Goal: Task Accomplishment & Management: Use online tool/utility

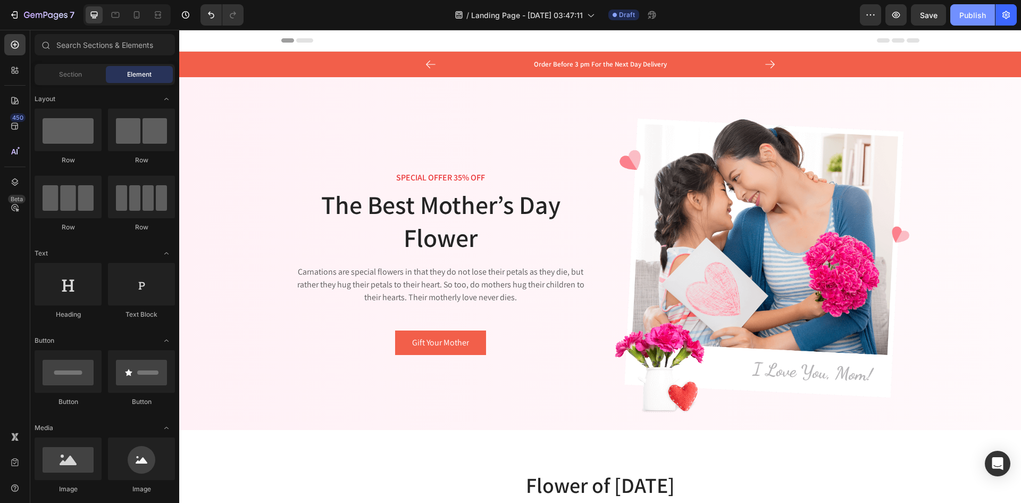
click at [961, 21] on button "Publish" at bounding box center [972, 14] width 45 height 21
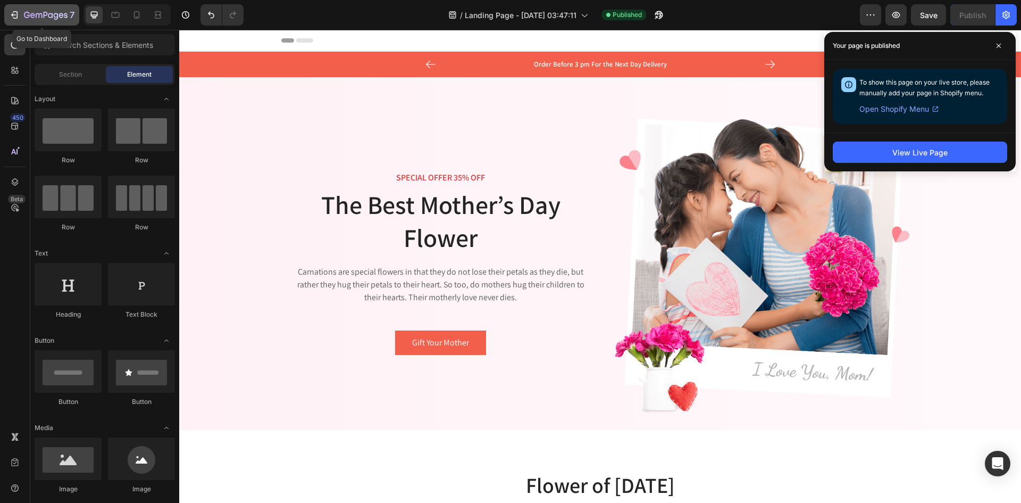
click at [54, 13] on icon "button" at bounding box center [46, 15] width 44 height 9
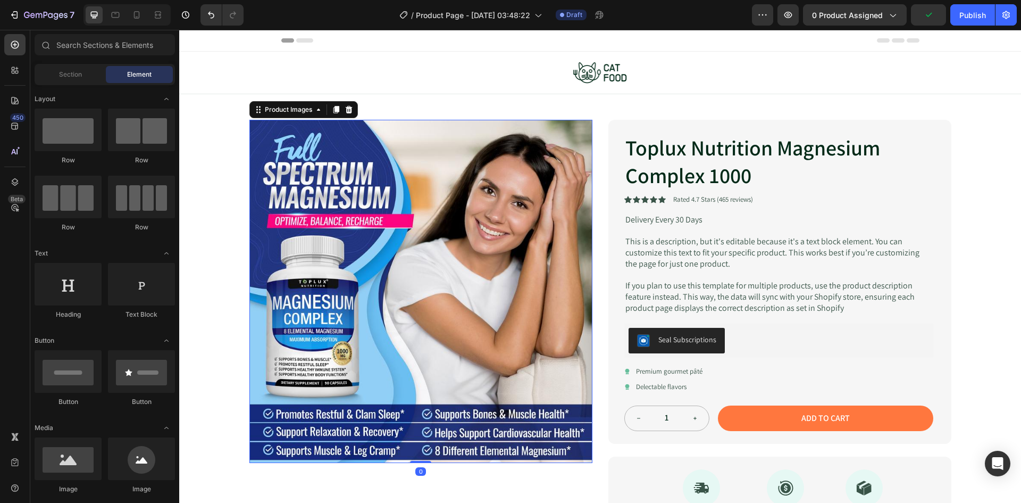
click at [434, 251] on img at bounding box center [420, 291] width 343 height 343
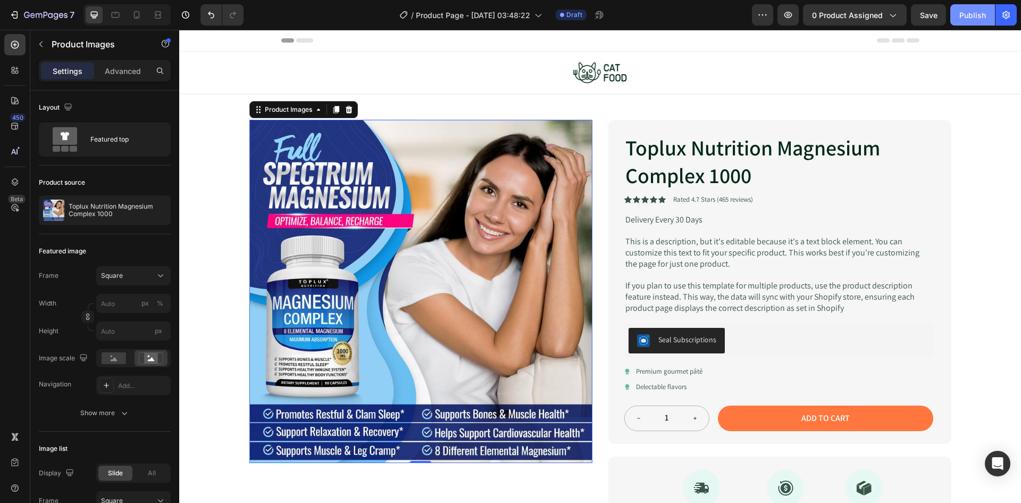
click at [972, 15] on div "Publish" at bounding box center [972, 15] width 27 height 11
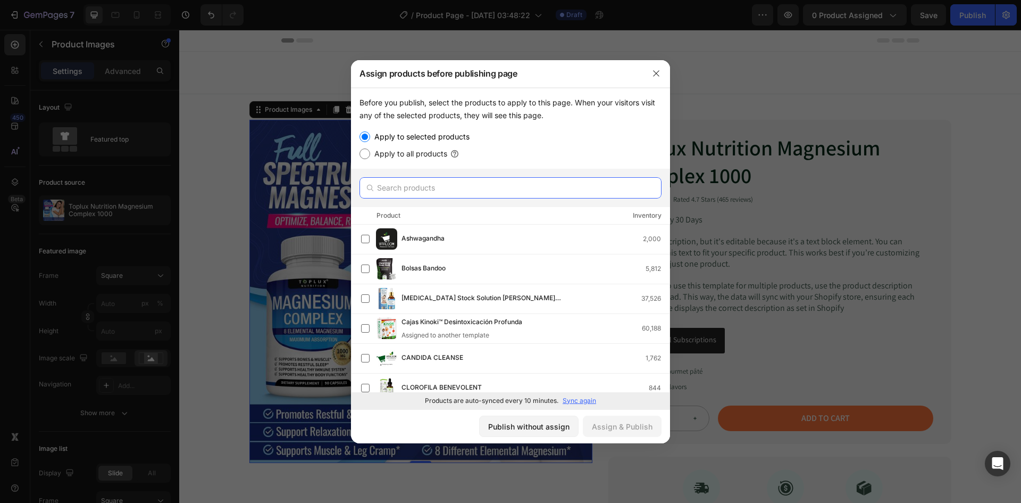
click at [418, 185] on input "text" at bounding box center [510, 187] width 302 height 21
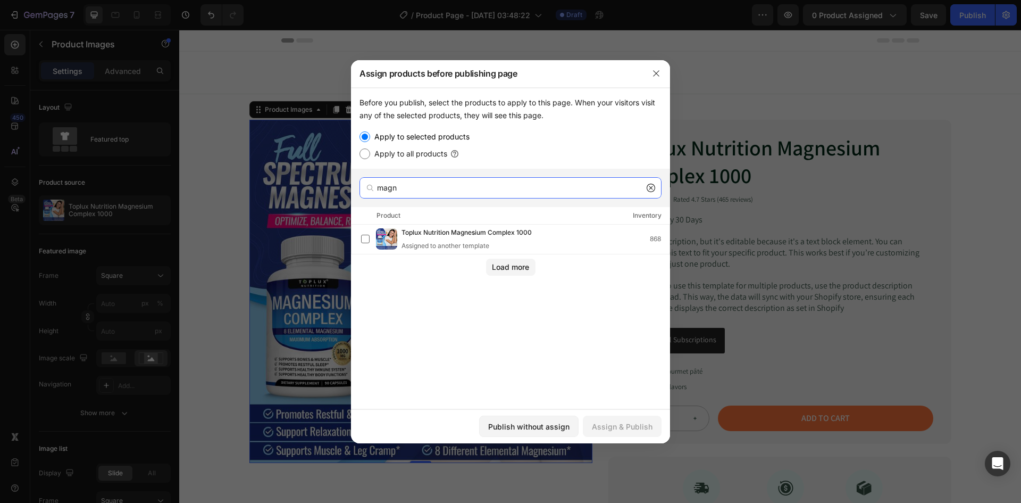
drag, startPoint x: 418, startPoint y: 185, endPoint x: 342, endPoint y: 194, distance: 76.1
click at [342, 194] on div "Assign products before publishing page Before you publish, select the products …" at bounding box center [510, 251] width 1021 height 503
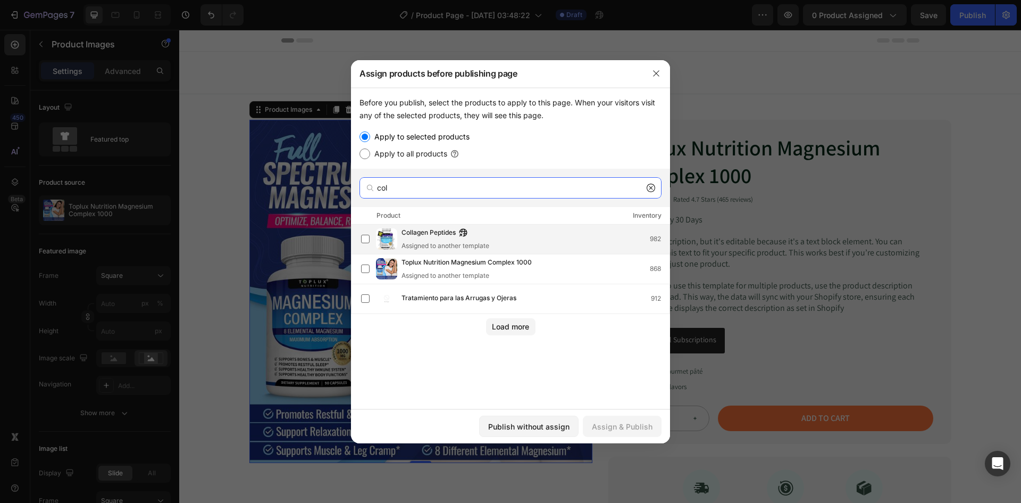
type input "col"
click at [424, 240] on div "Collagen Peptides Assigned to another template" at bounding box center [445, 238] width 88 height 23
click at [601, 421] on div "Assign & Publish" at bounding box center [622, 426] width 61 height 11
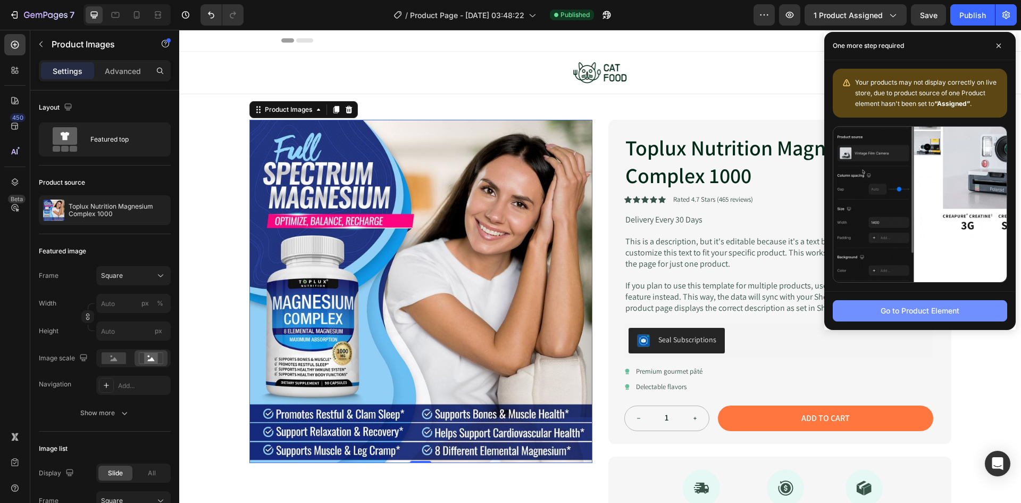
click at [932, 311] on div "Go to Product Element" at bounding box center [920, 310] width 79 height 11
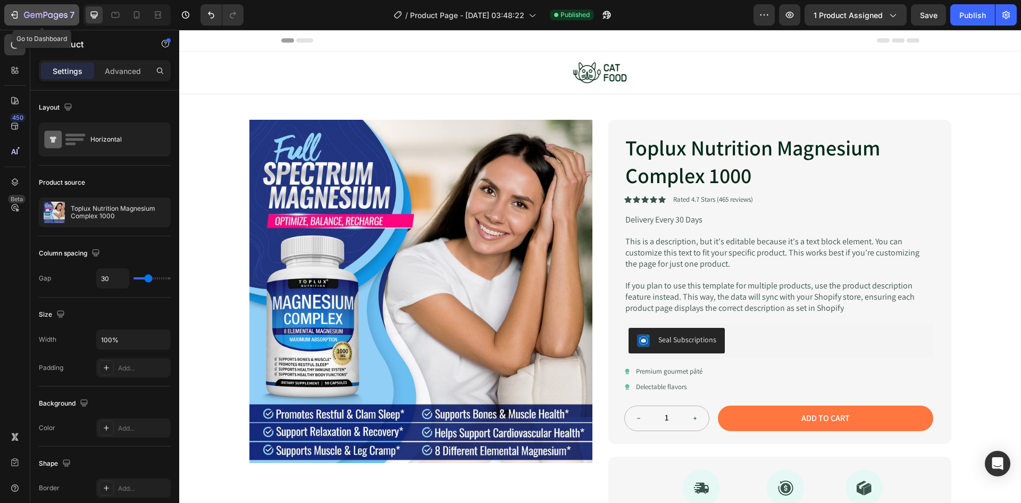
click at [37, 13] on icon "button" at bounding box center [46, 15] width 44 height 9
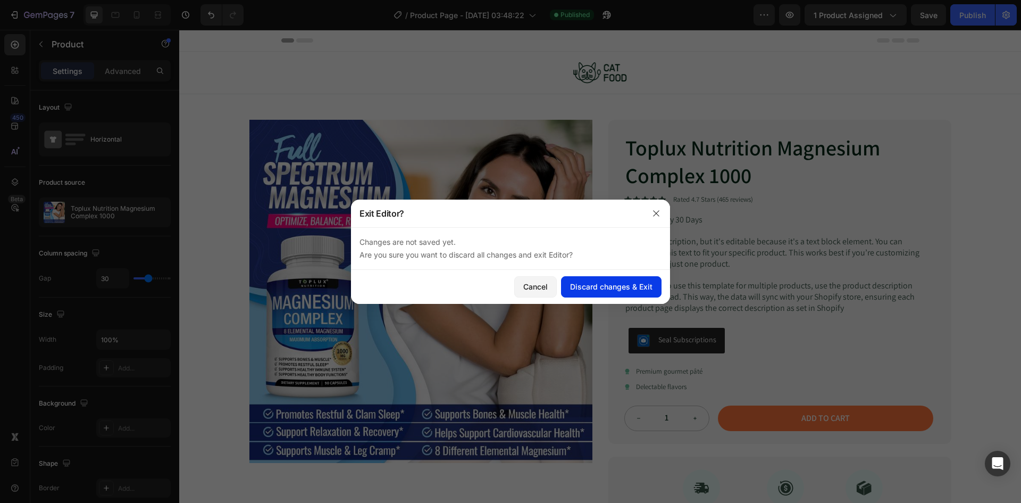
click at [608, 287] on div "Discard changes & Exit" at bounding box center [611, 286] width 82 height 11
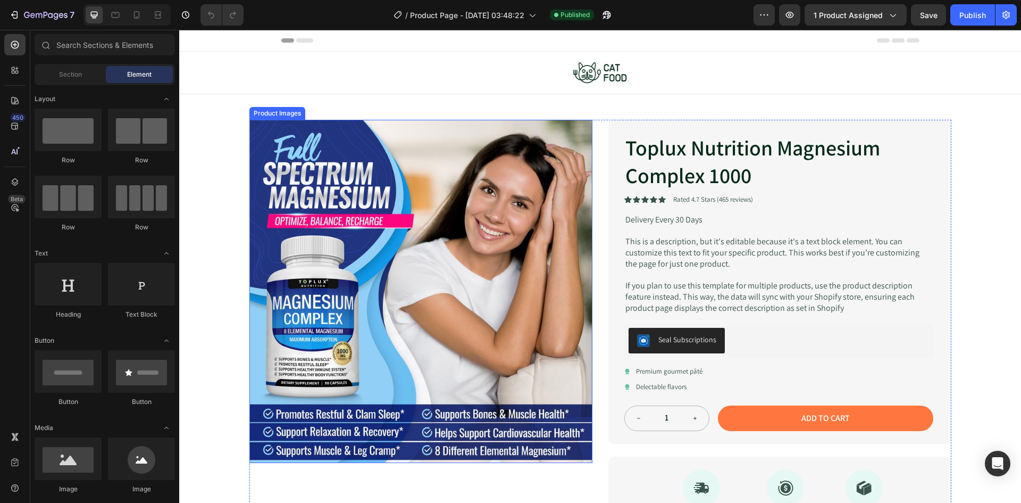
click at [370, 201] on img at bounding box center [420, 291] width 343 height 343
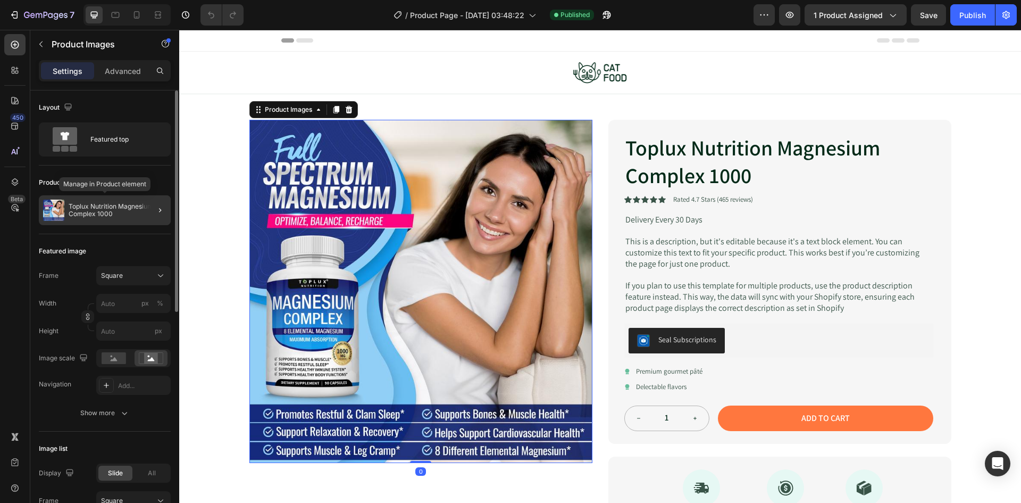
click at [90, 216] on p "Toplux Nutrition Magnesium Complex 1000" at bounding box center [118, 210] width 98 height 15
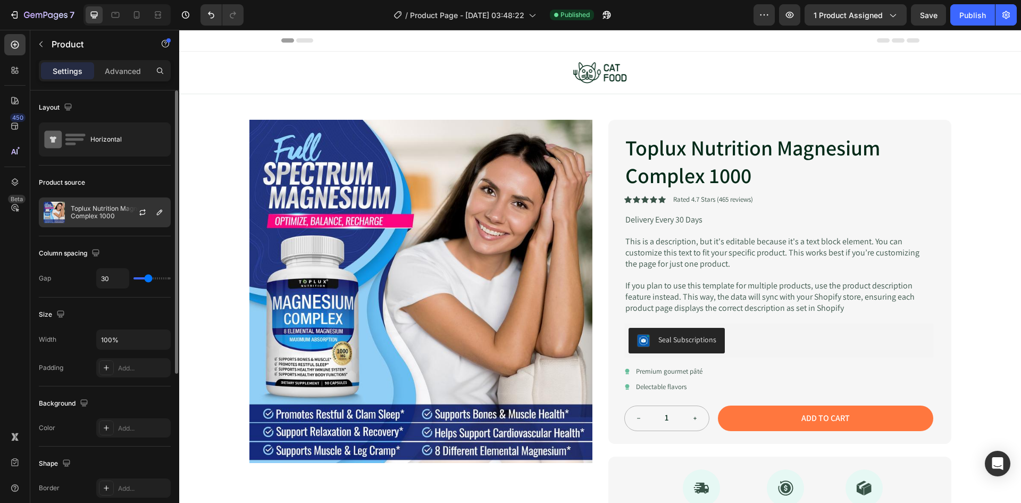
click at [94, 215] on p "Toplux Nutrition Magnesium Complex 1000" at bounding box center [118, 212] width 95 height 15
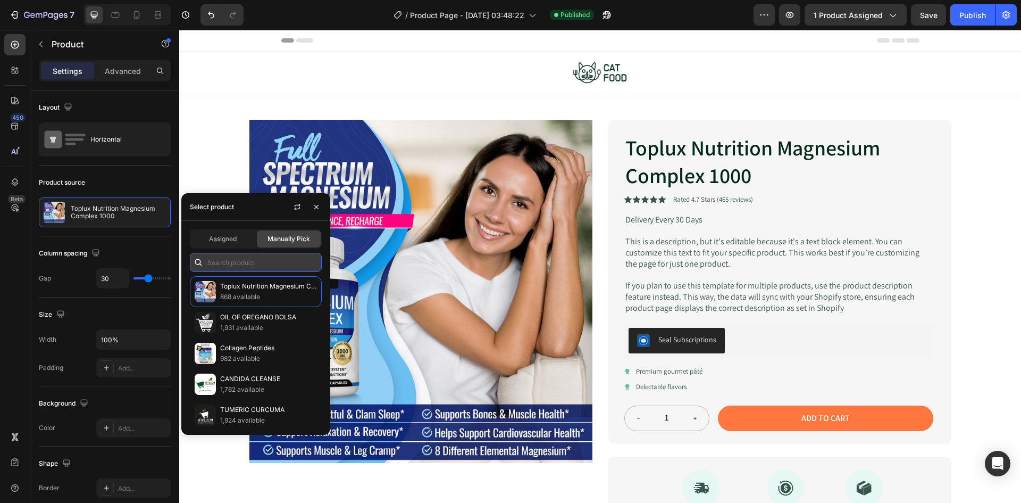
click at [252, 260] on input "text" at bounding box center [256, 262] width 132 height 19
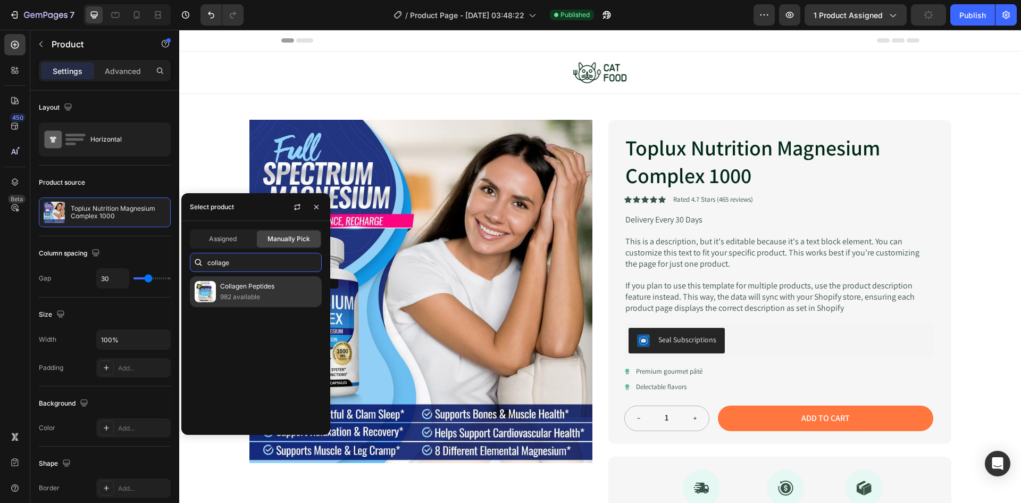
type input "collage"
click at [250, 303] on div "Collagen Peptides 982 available" at bounding box center [256, 291] width 132 height 31
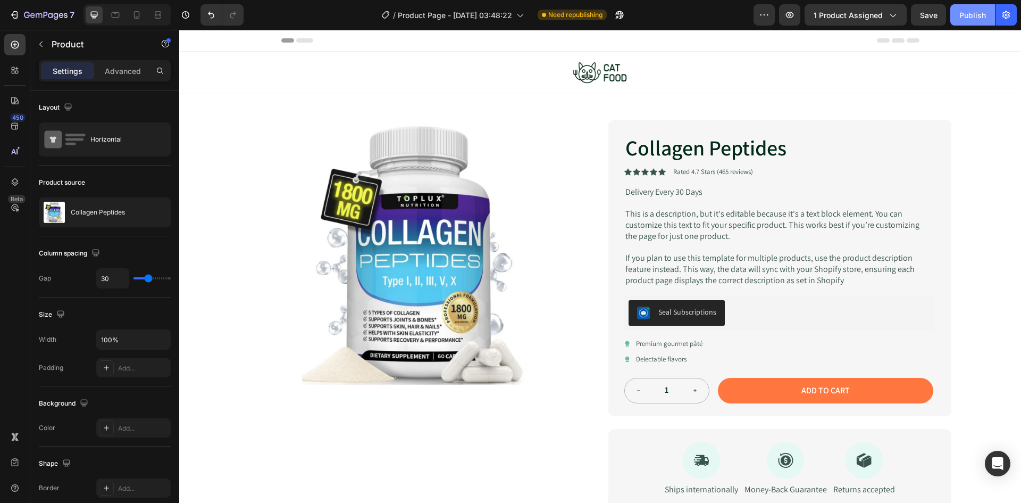
click at [970, 19] on div "Publish" at bounding box center [972, 15] width 27 height 11
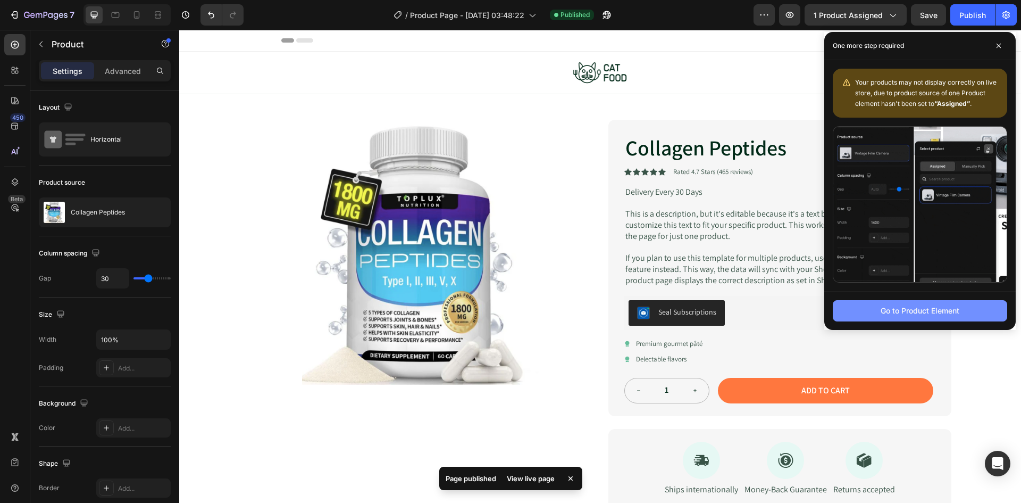
click at [884, 316] on button "Go to Product Element" at bounding box center [920, 310] width 174 height 21
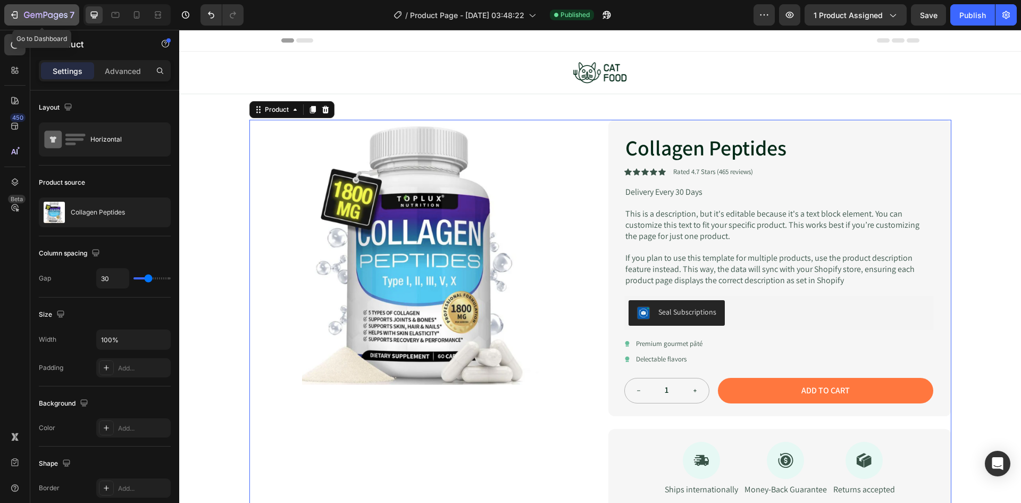
click at [60, 13] on icon "button" at bounding box center [46, 15] width 44 height 9
